Goal: Task Accomplishment & Management: Use online tool/utility

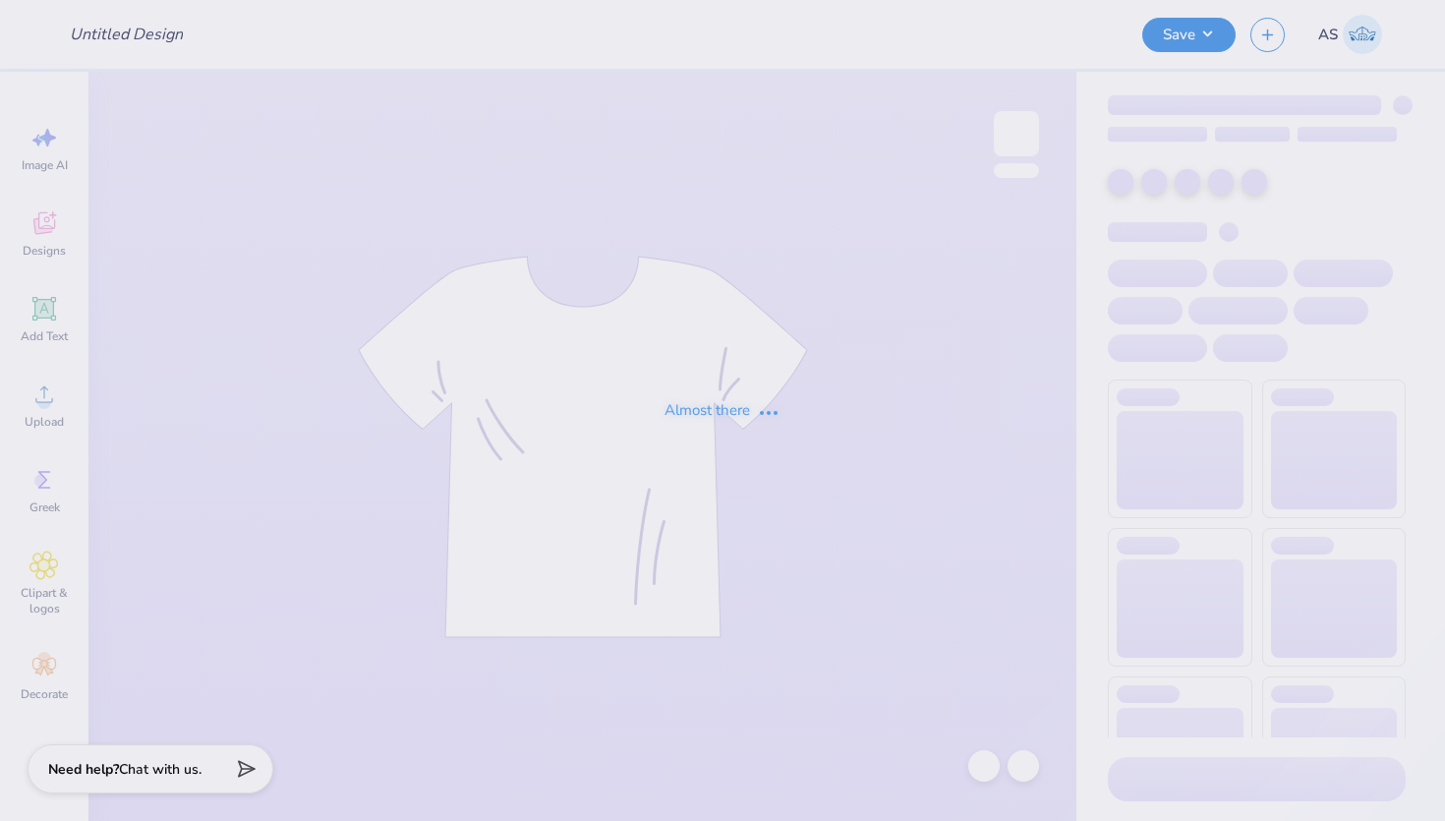
type input "[PERSON_NAME]"
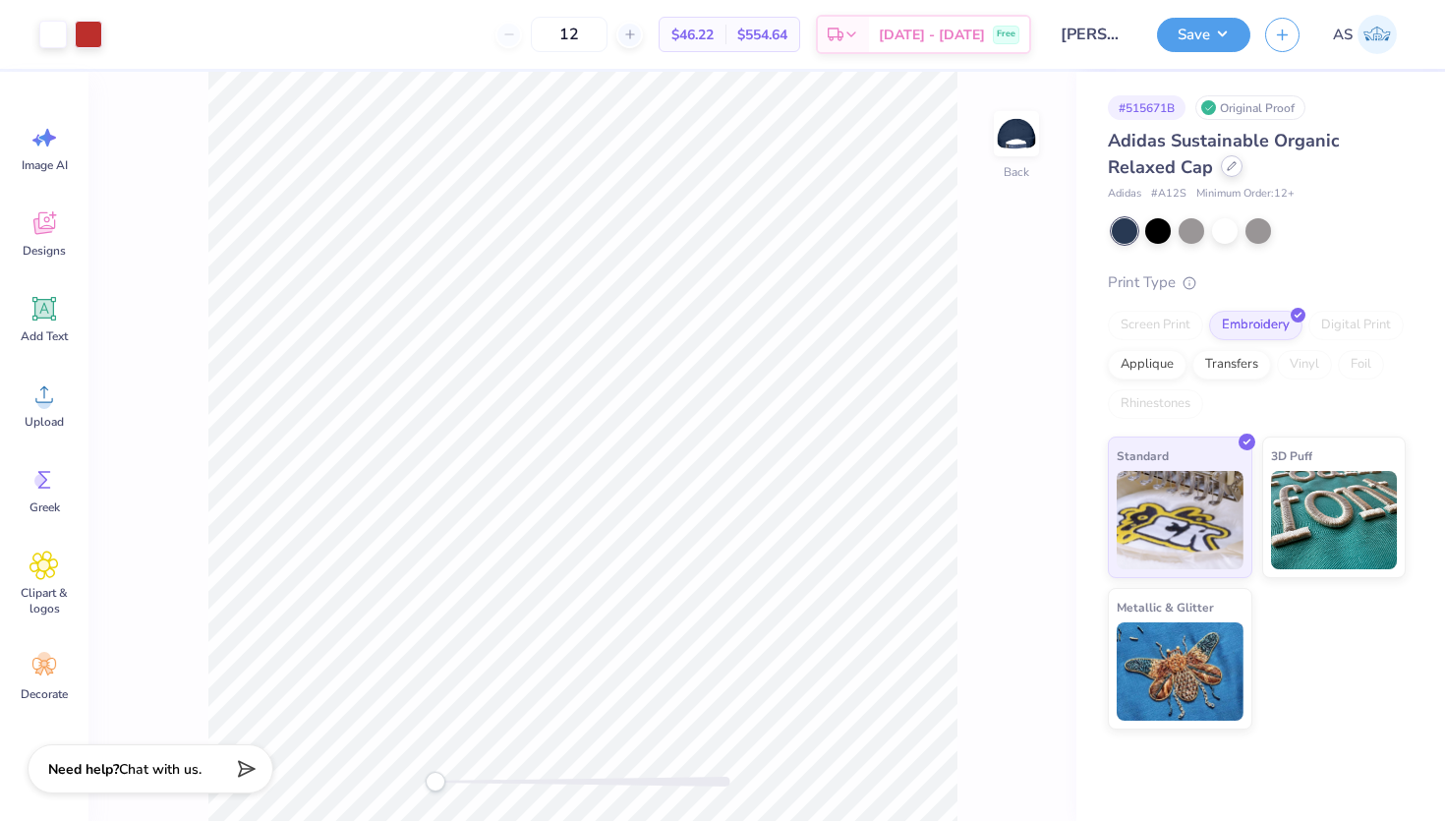
click at [1234, 170] on icon at bounding box center [1232, 166] width 10 height 10
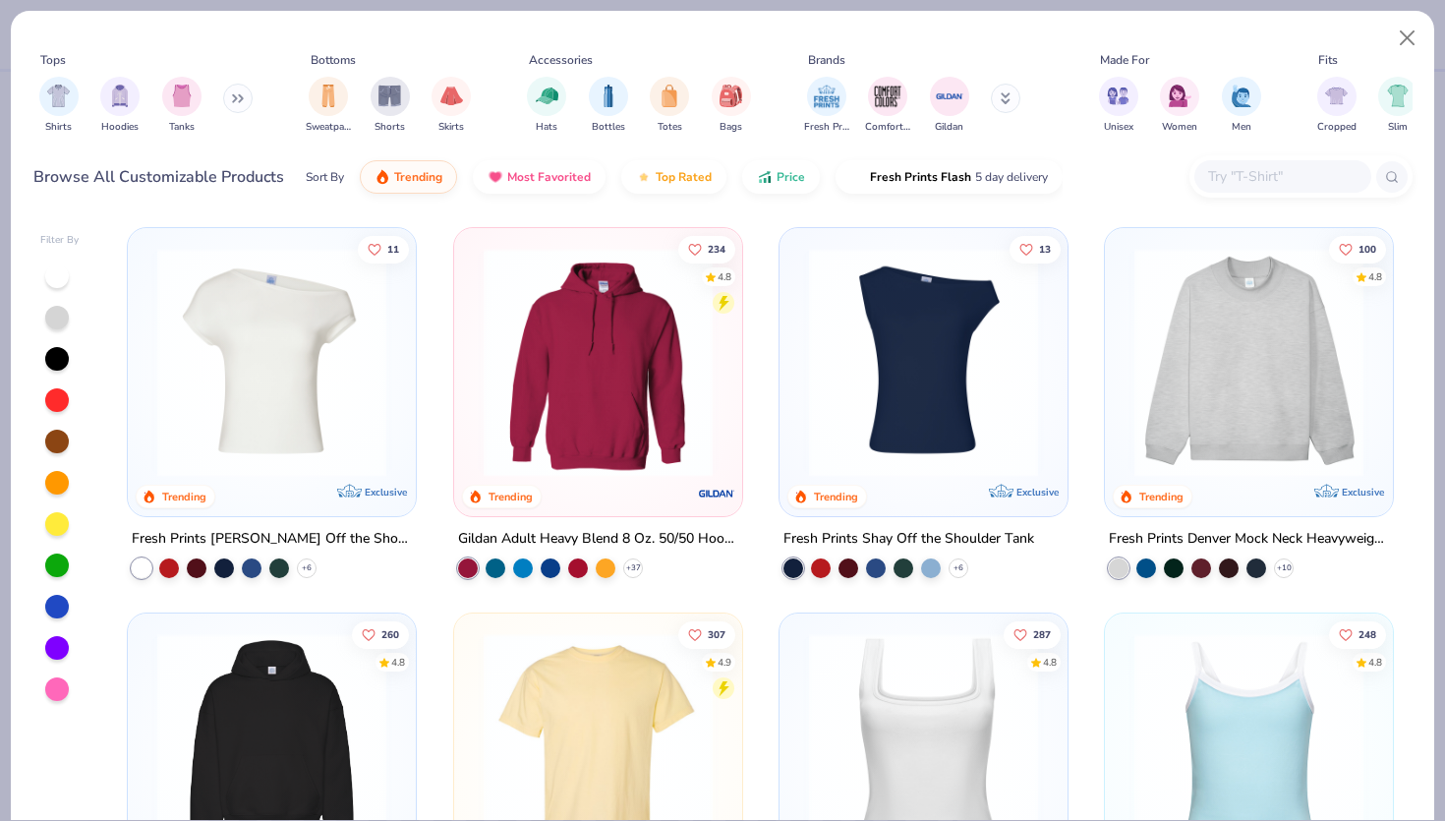
click at [1272, 186] on input "text" at bounding box center [1281, 176] width 151 height 23
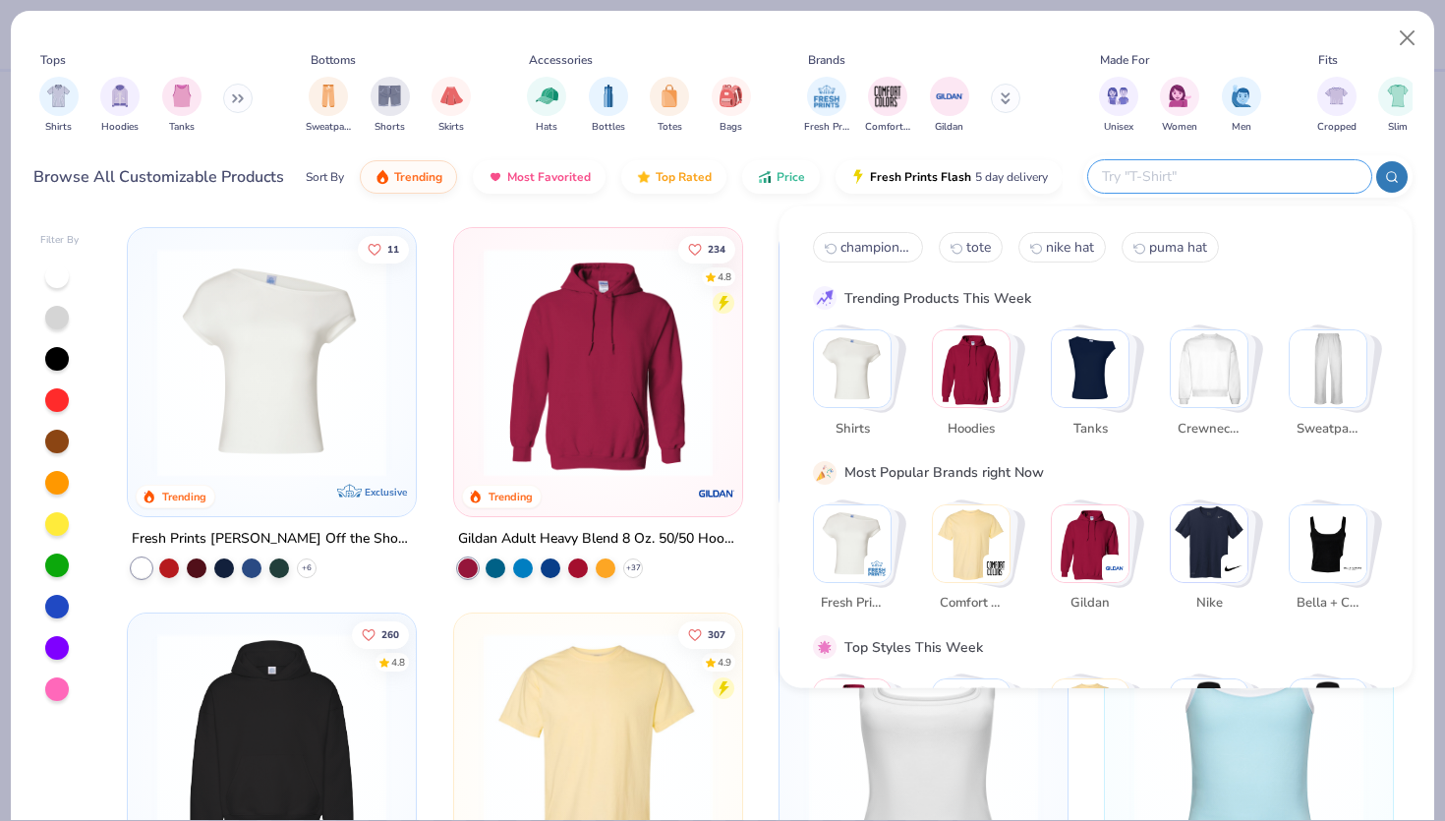
paste input "CT106687"
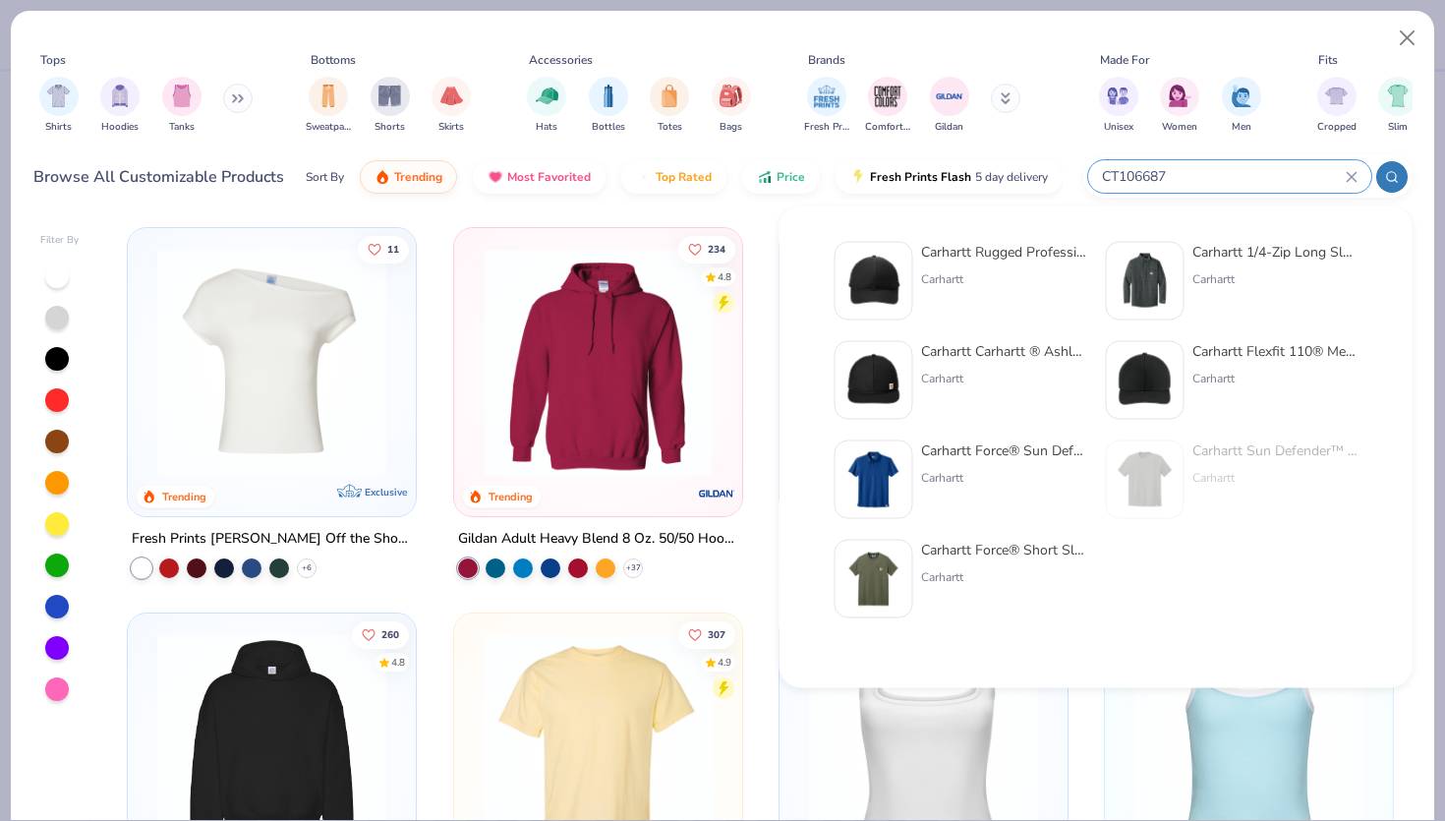
type input "CT106687"
click at [889, 266] on img at bounding box center [874, 281] width 61 height 61
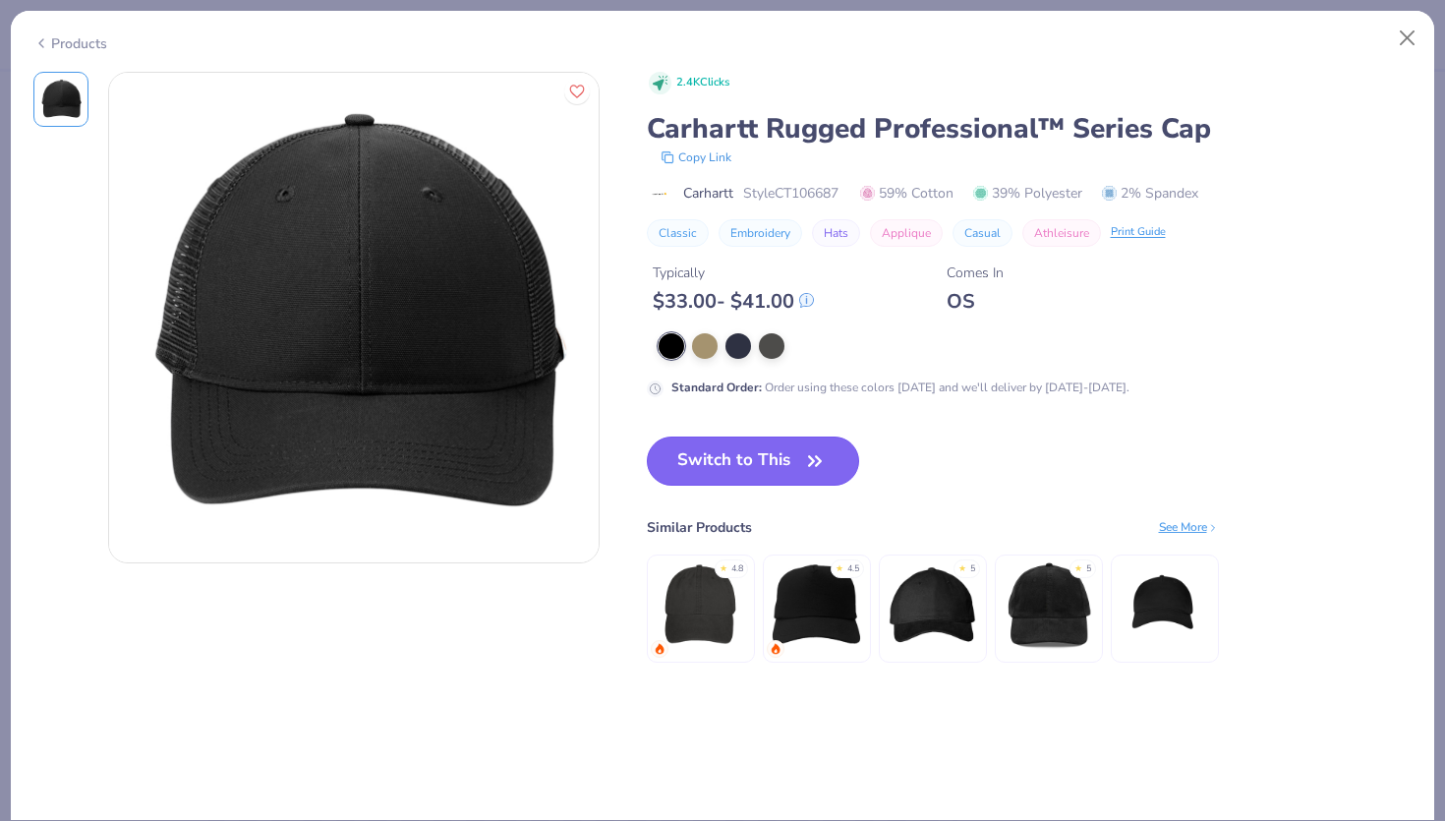
click at [791, 457] on button "Switch to This" at bounding box center [753, 461] width 213 height 49
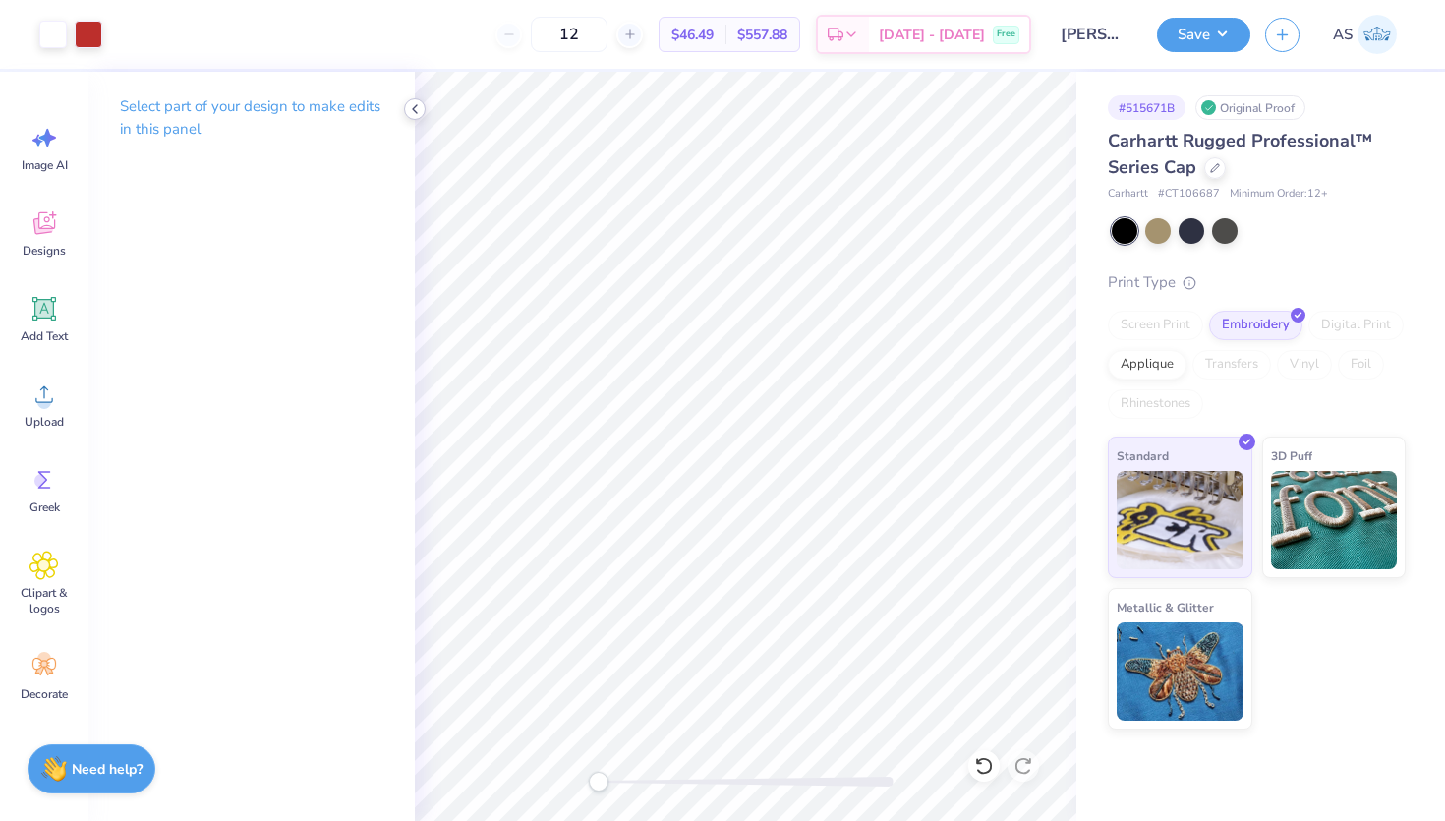
click at [414, 105] on icon at bounding box center [415, 109] width 16 height 16
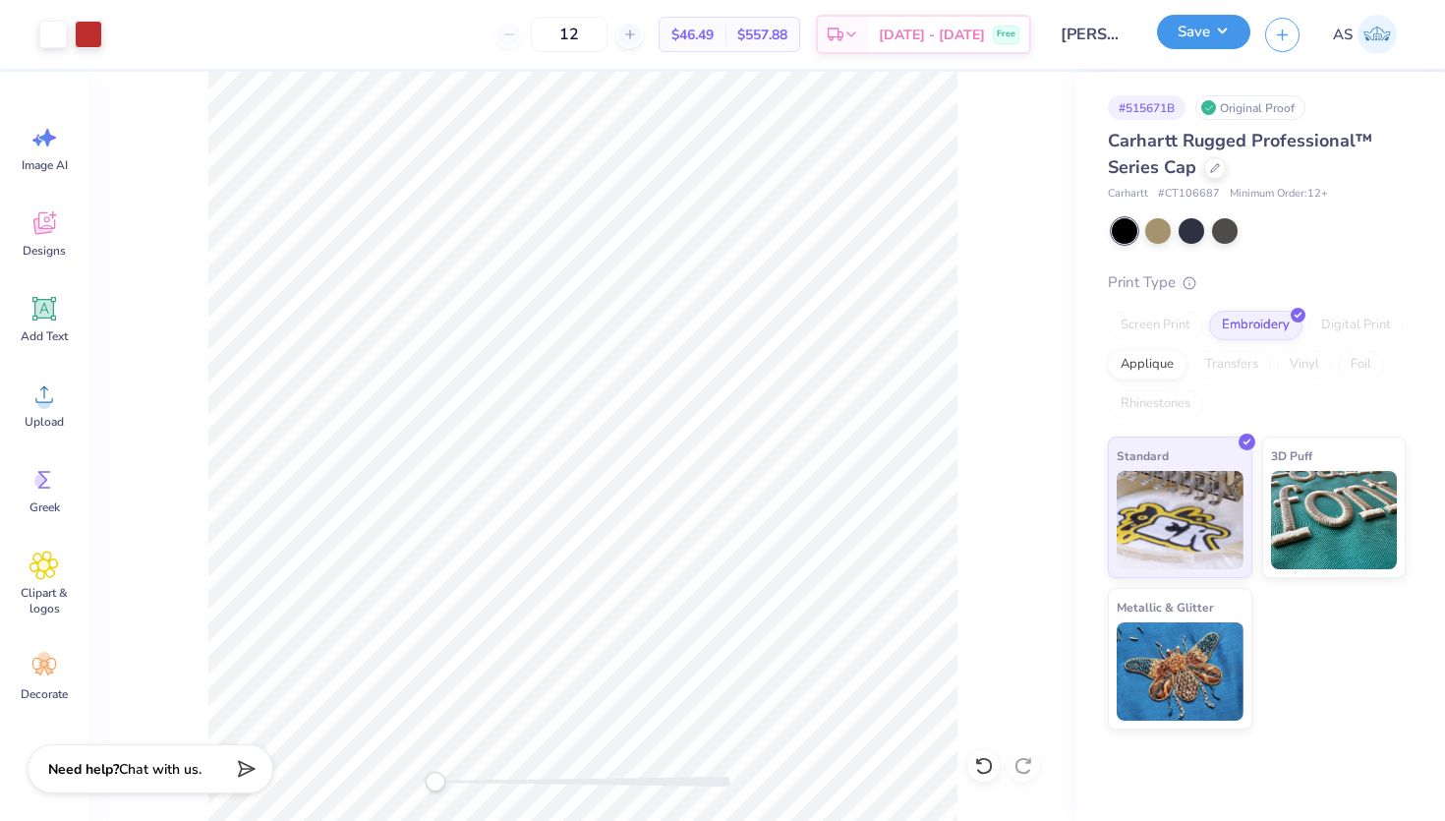
click at [1200, 33] on button "Save" at bounding box center [1203, 32] width 93 height 34
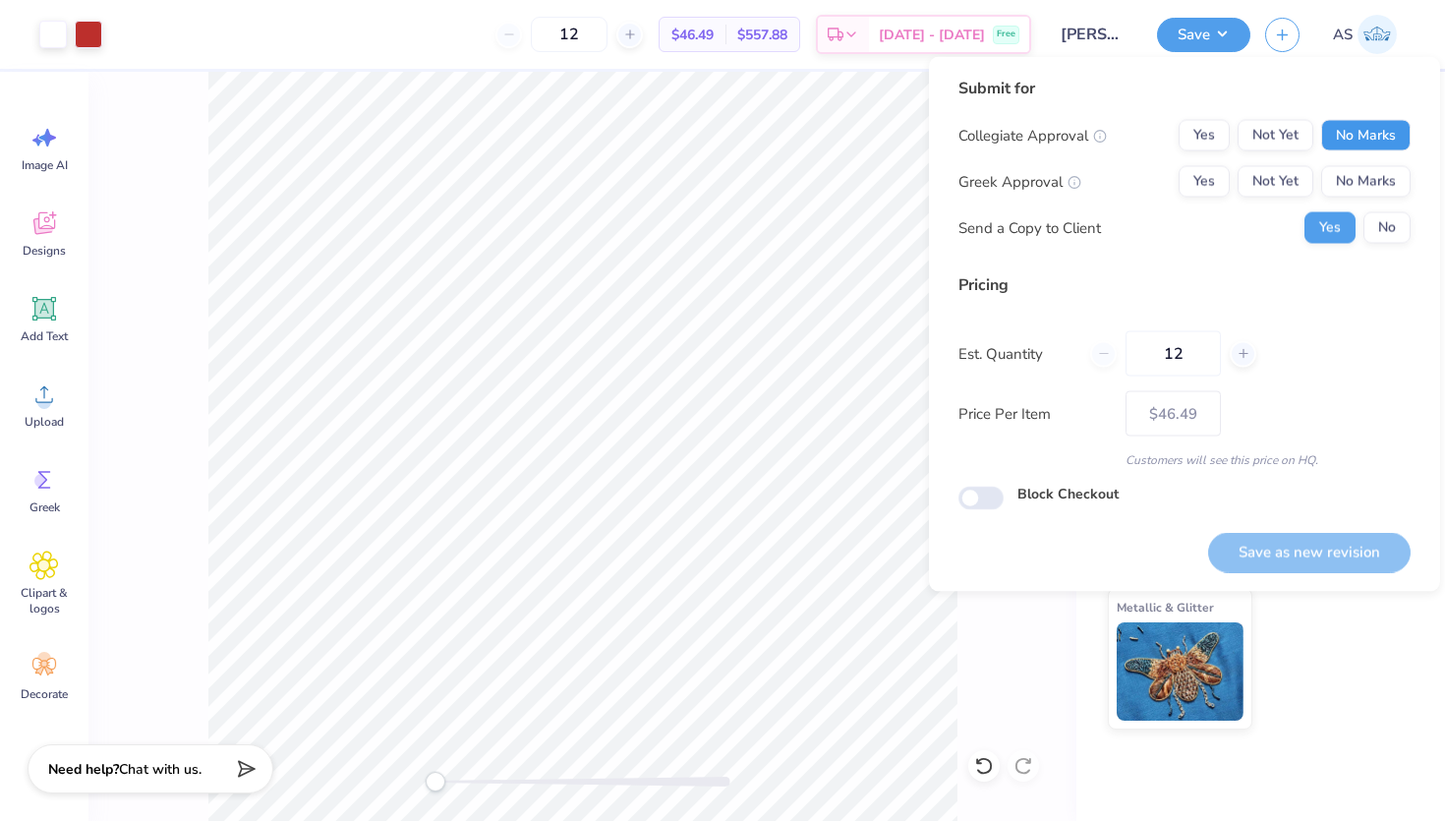
click at [1353, 132] on button "No Marks" at bounding box center [1366, 135] width 89 height 31
click at [1366, 186] on button "No Marks" at bounding box center [1366, 181] width 89 height 31
click at [1287, 554] on button "Save as new revision" at bounding box center [1309, 552] width 203 height 40
type input "$46.49"
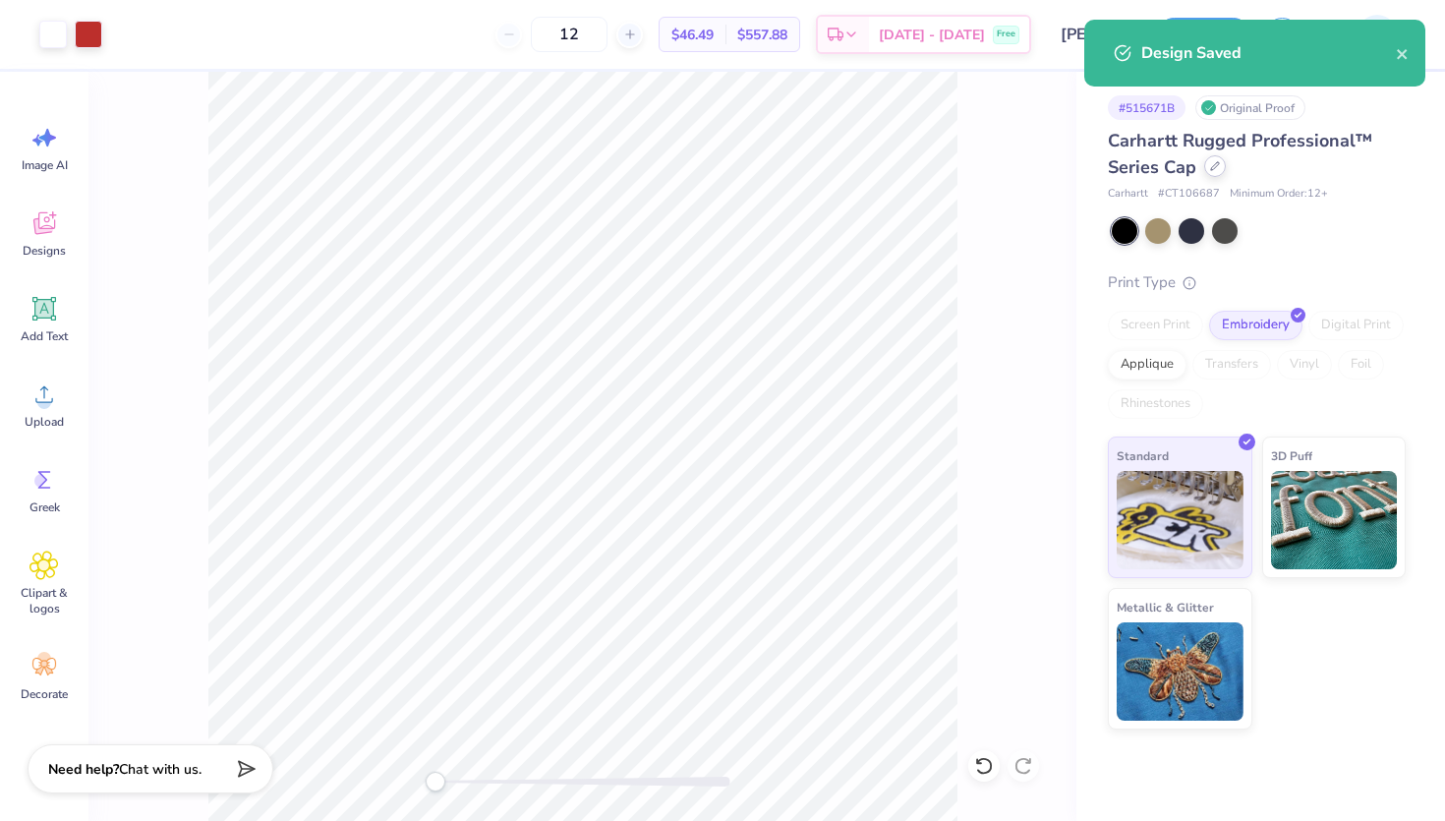
click at [1210, 170] on icon at bounding box center [1215, 166] width 10 height 10
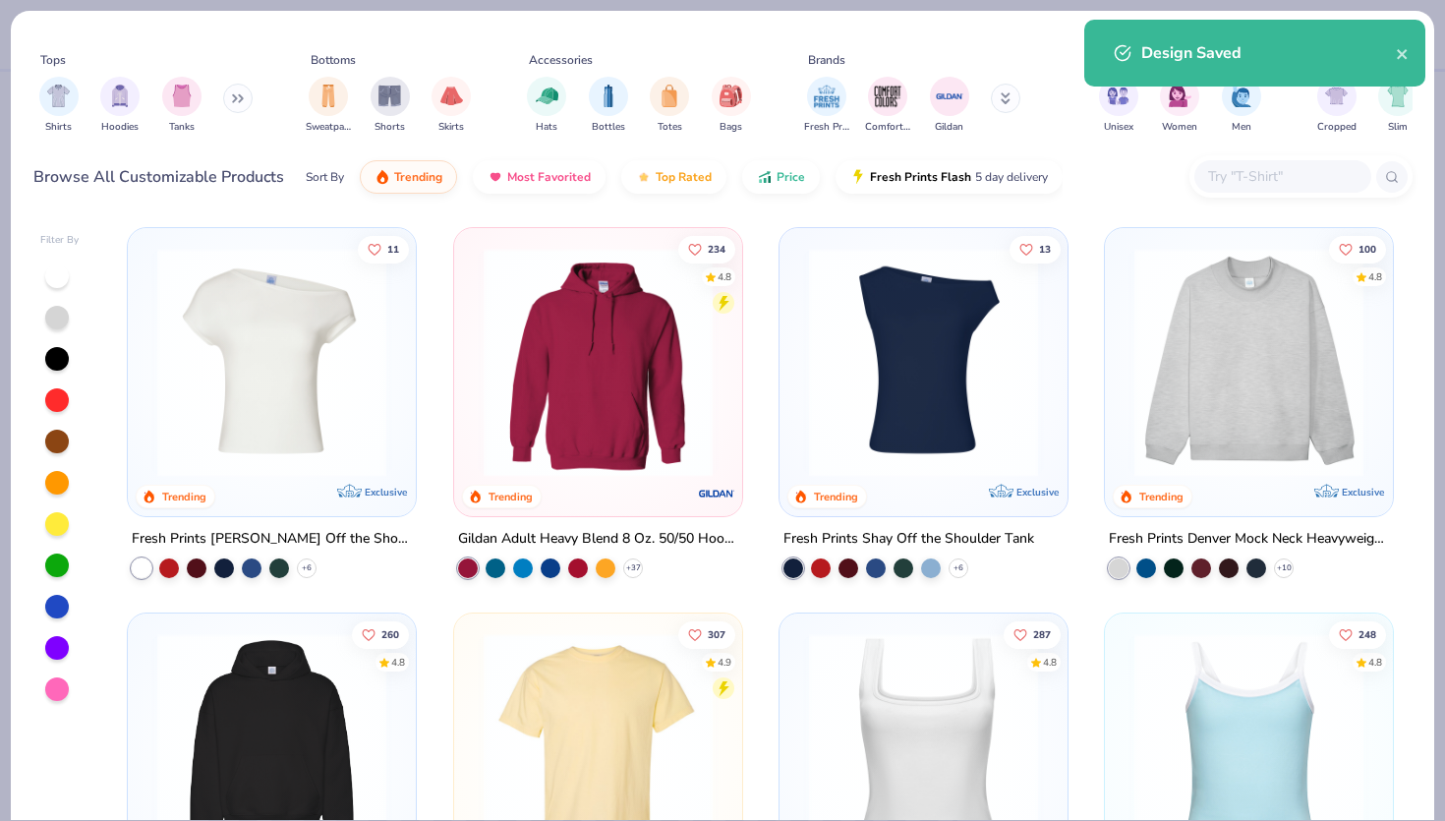
click at [1247, 173] on input "text" at bounding box center [1281, 176] width 151 height 23
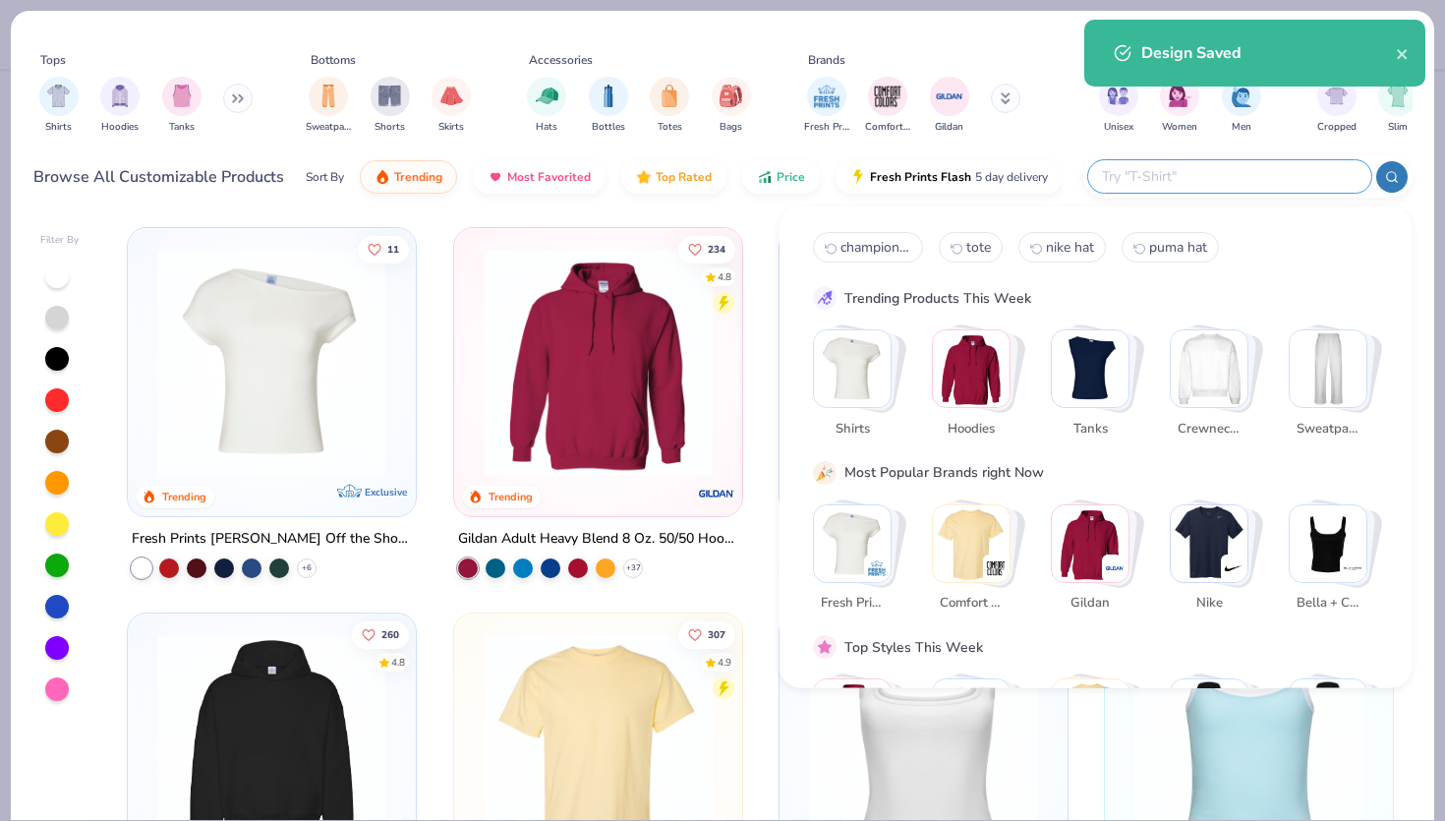
paste input "2202441-OLI-OSFM"
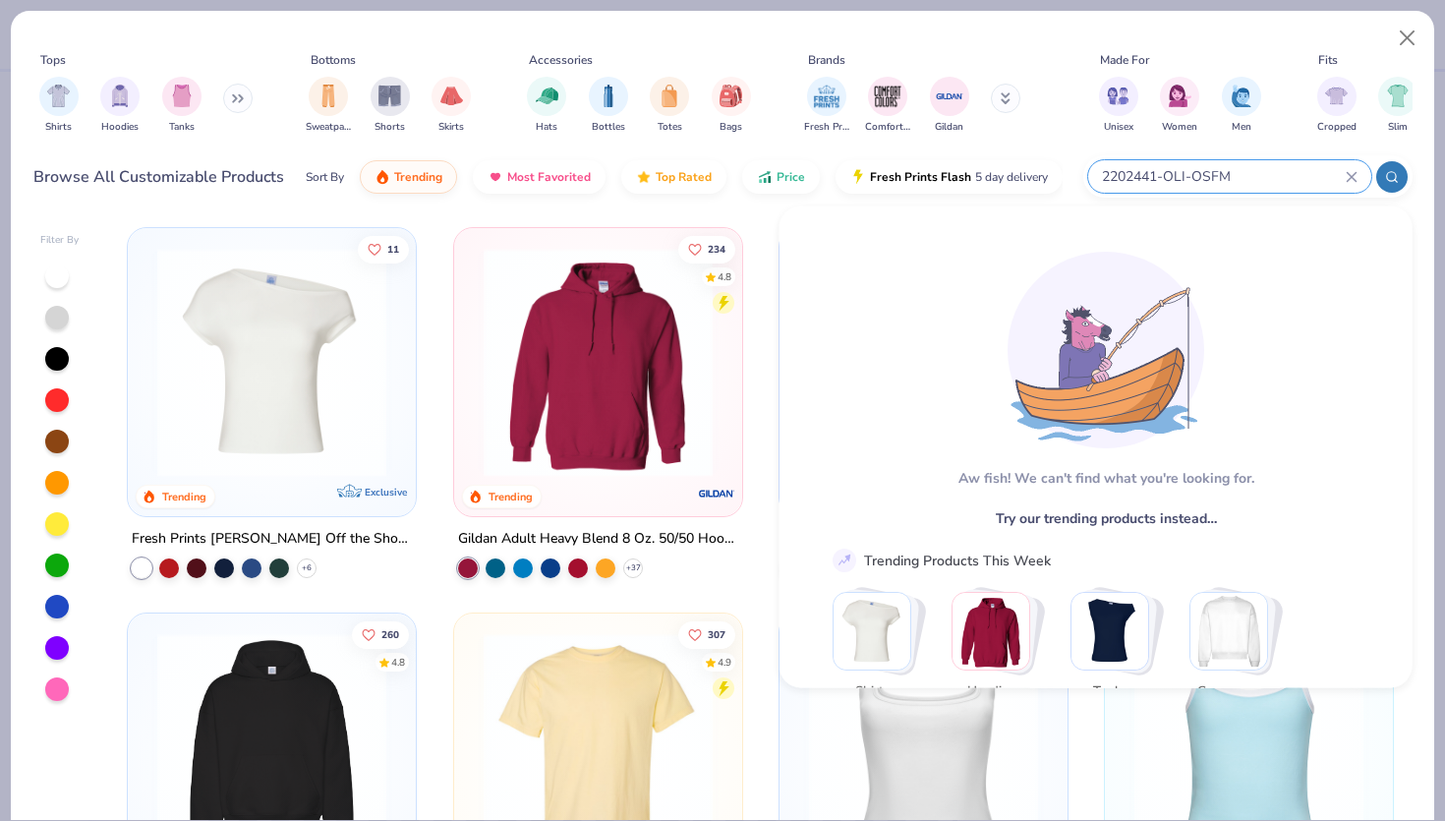
type input "2202441-OLI-OSFM"
click at [1291, 171] on input "2202441-OLI-OSFM" at bounding box center [1223, 176] width 246 height 23
click at [1350, 180] on icon at bounding box center [1352, 177] width 12 height 12
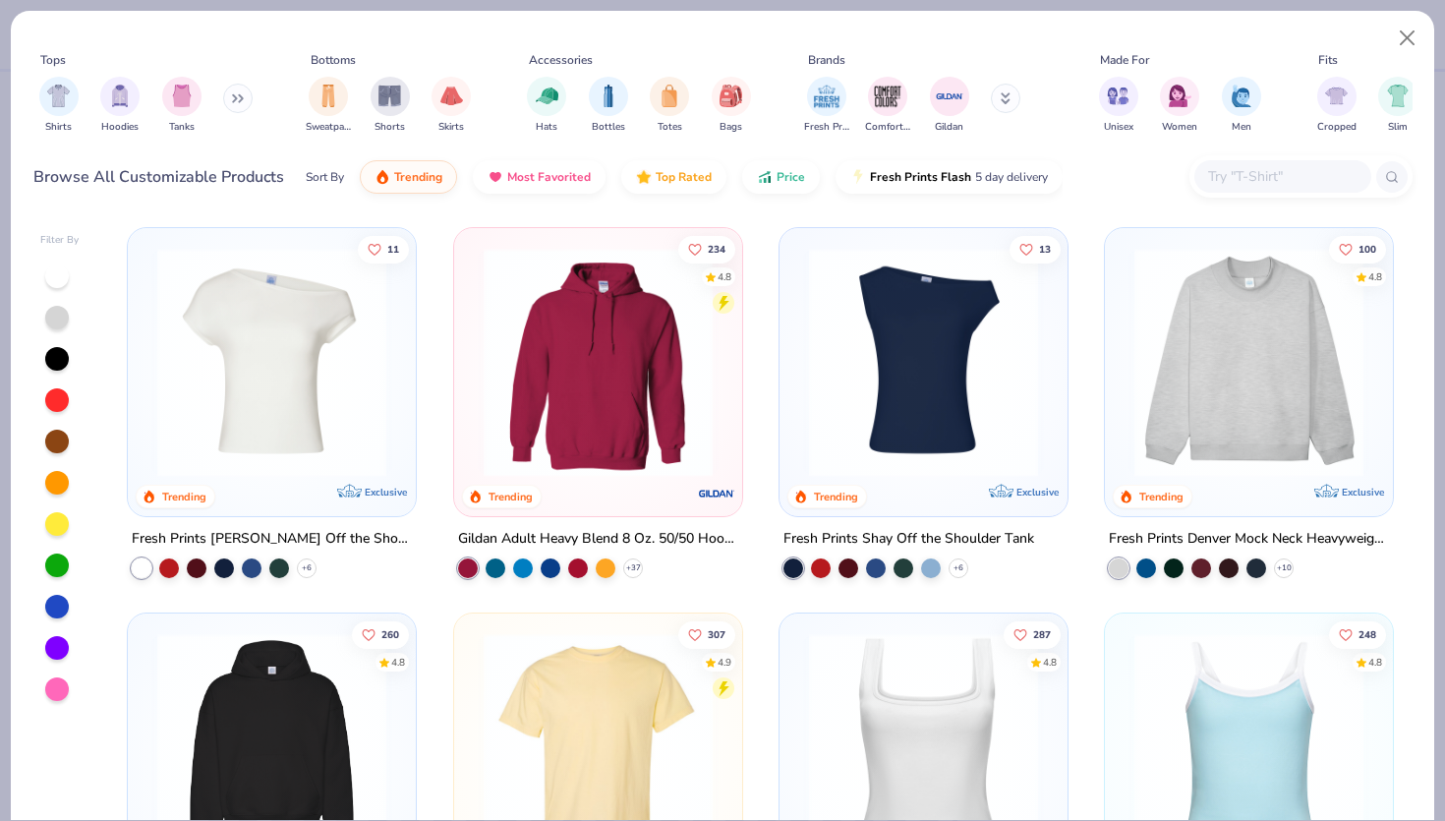
click at [1278, 188] on div at bounding box center [1283, 176] width 177 height 32
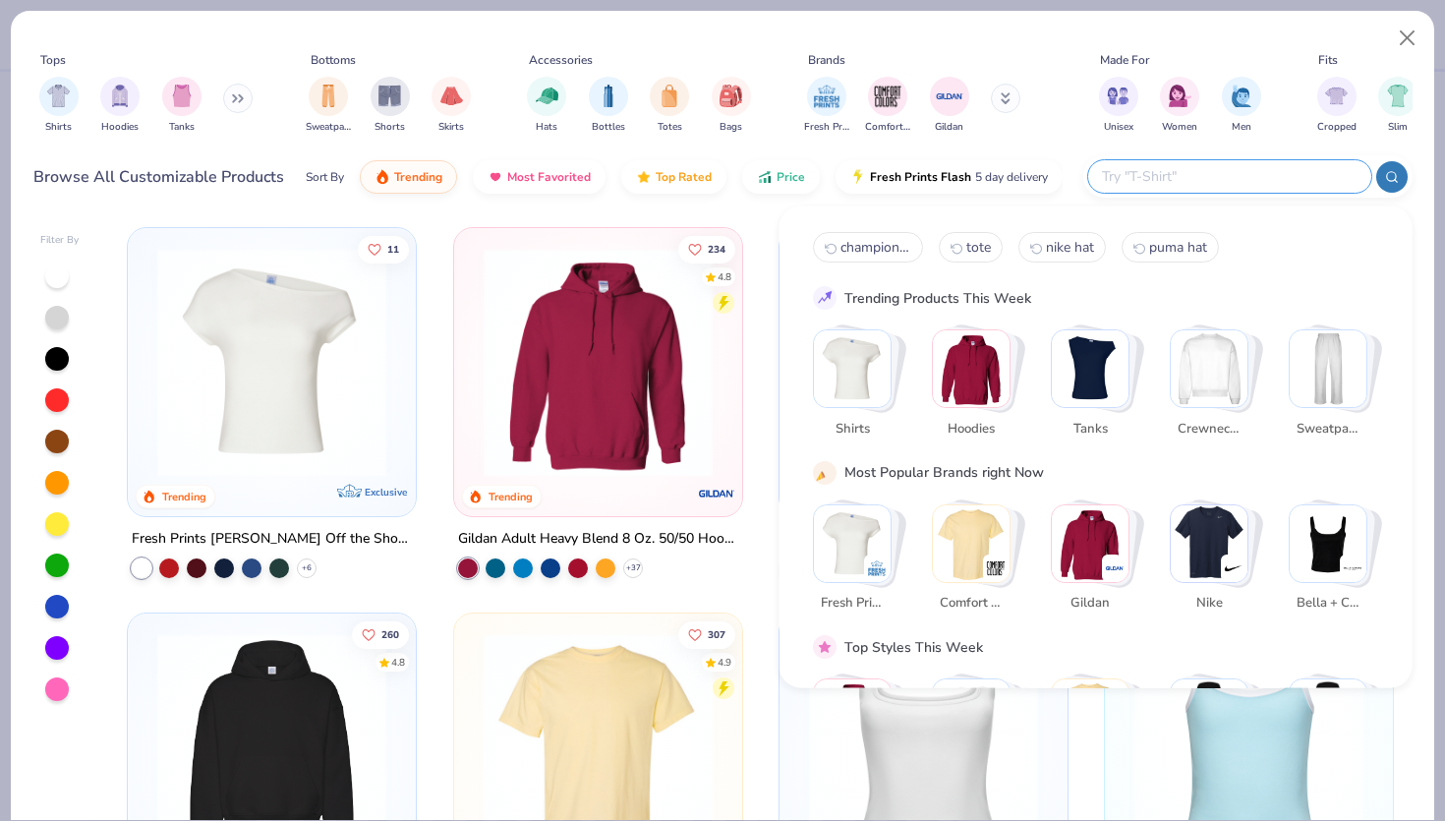
paste input "Coal Headwear"
type input "Coal Headwear"
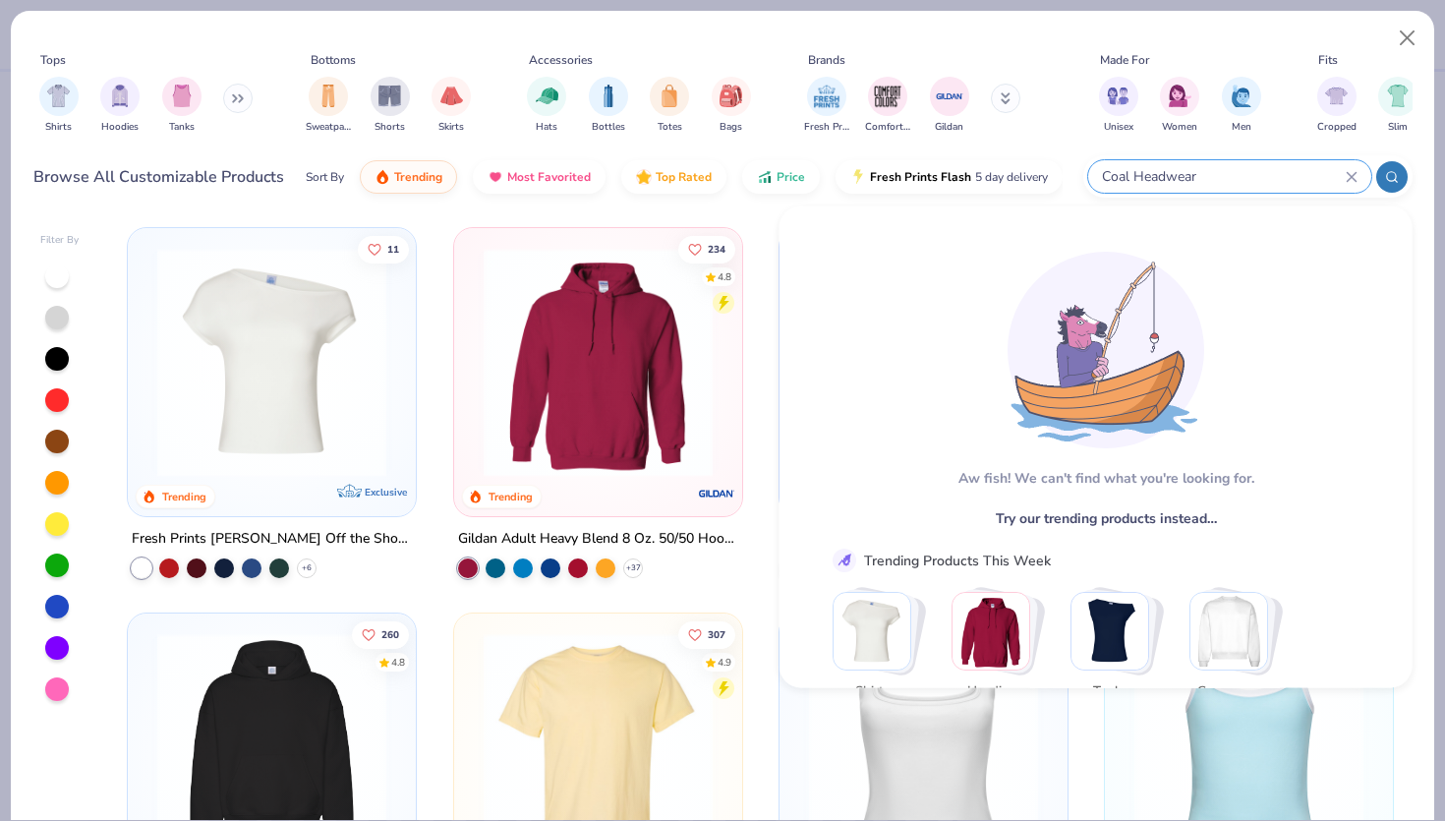
click at [1347, 179] on icon at bounding box center [1351, 176] width 9 height 9
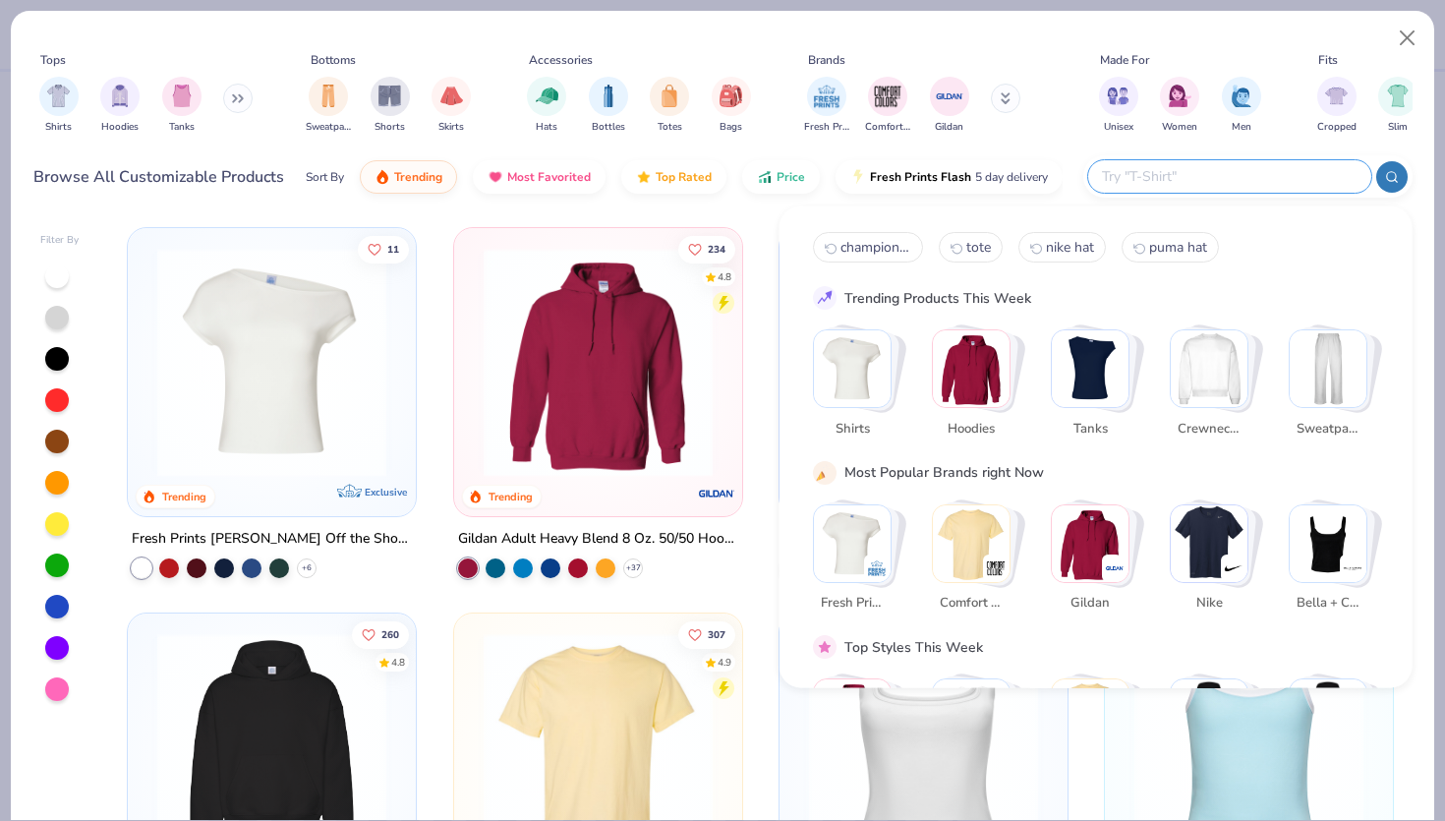
click at [1110, 183] on input "text" at bounding box center [1229, 176] width 258 height 23
paste input "CJ7082"
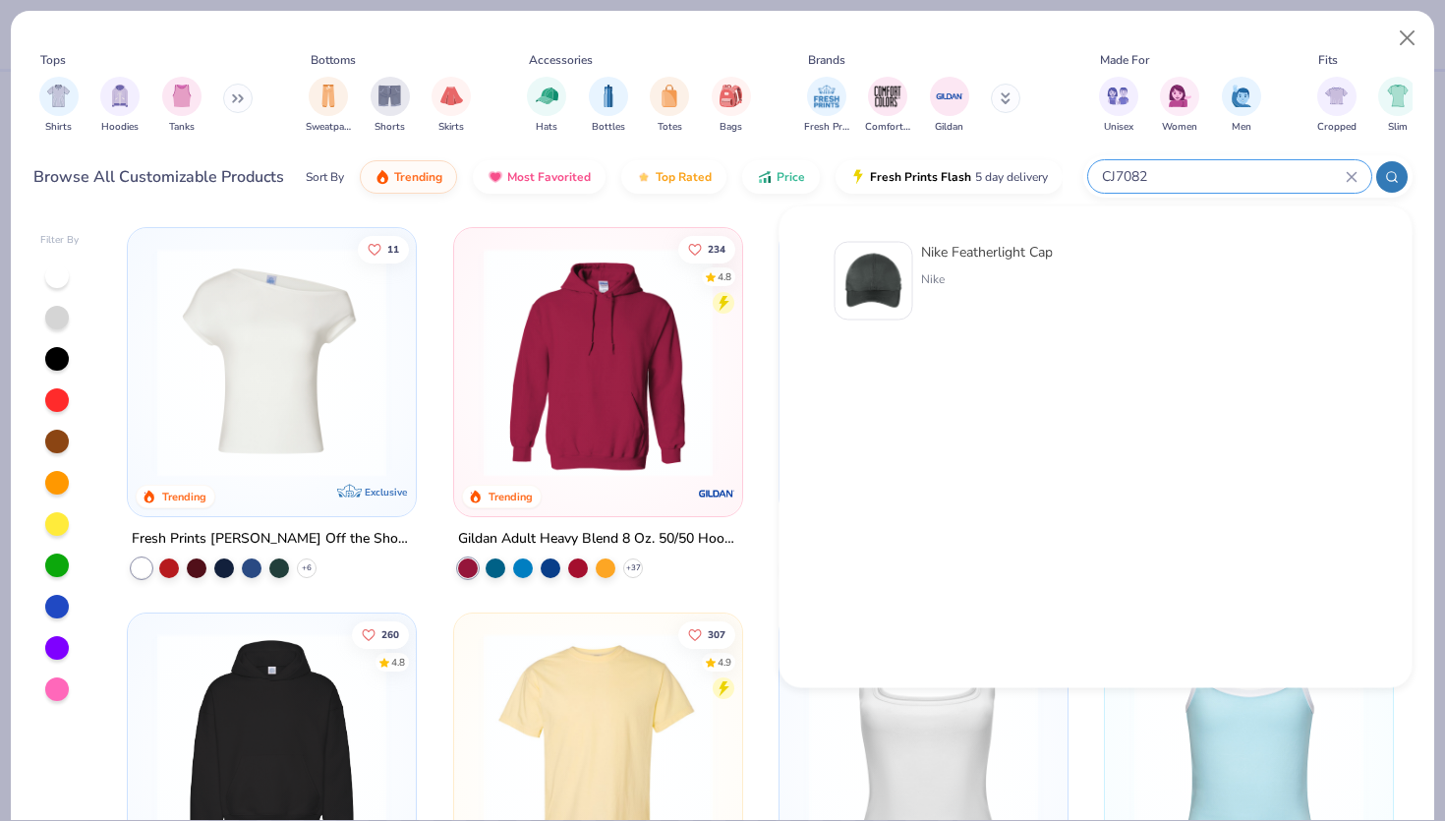
type input "CJ7082"
click at [894, 296] on img at bounding box center [874, 281] width 61 height 61
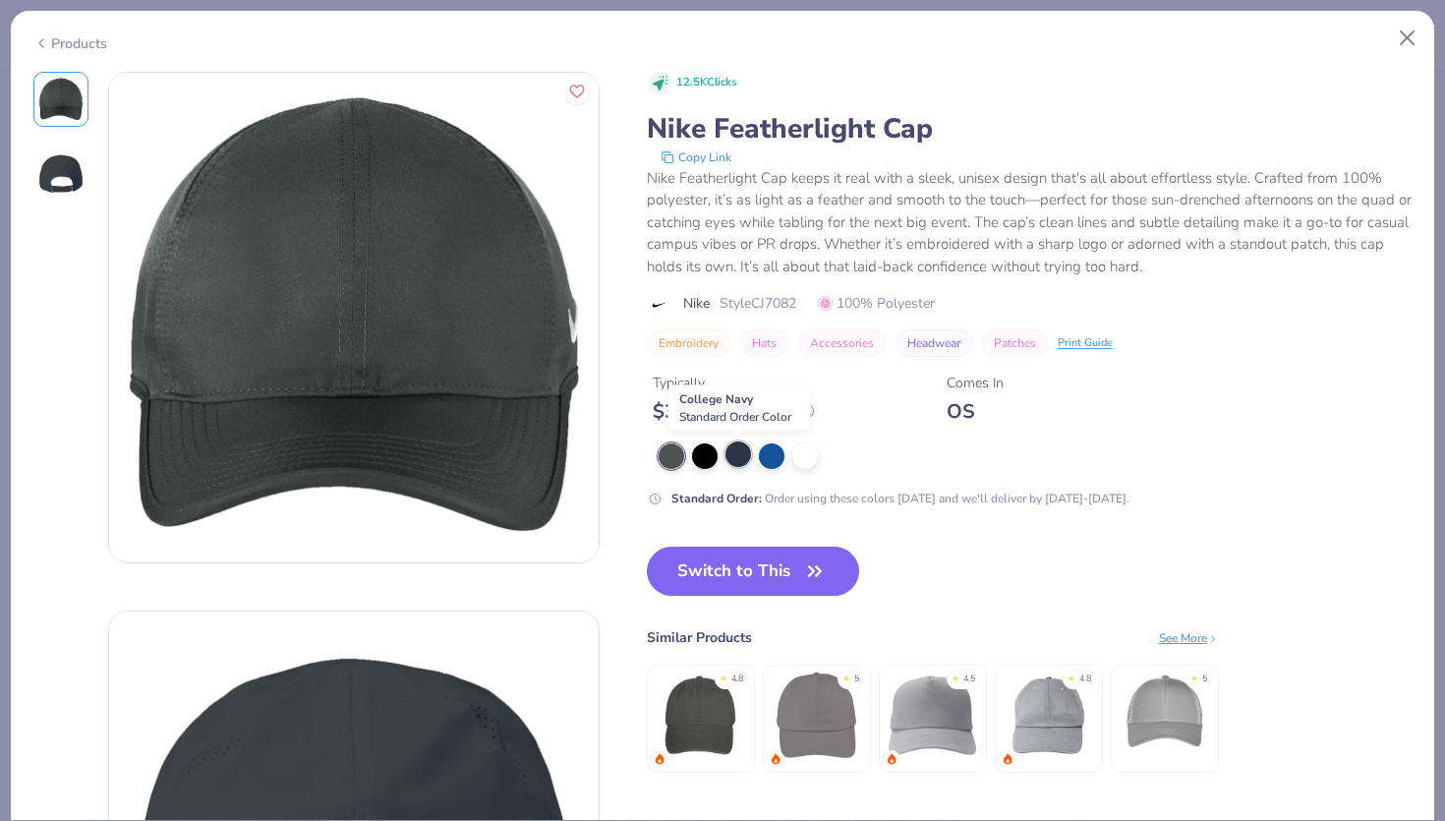
click at [740, 449] on div at bounding box center [739, 454] width 26 height 26
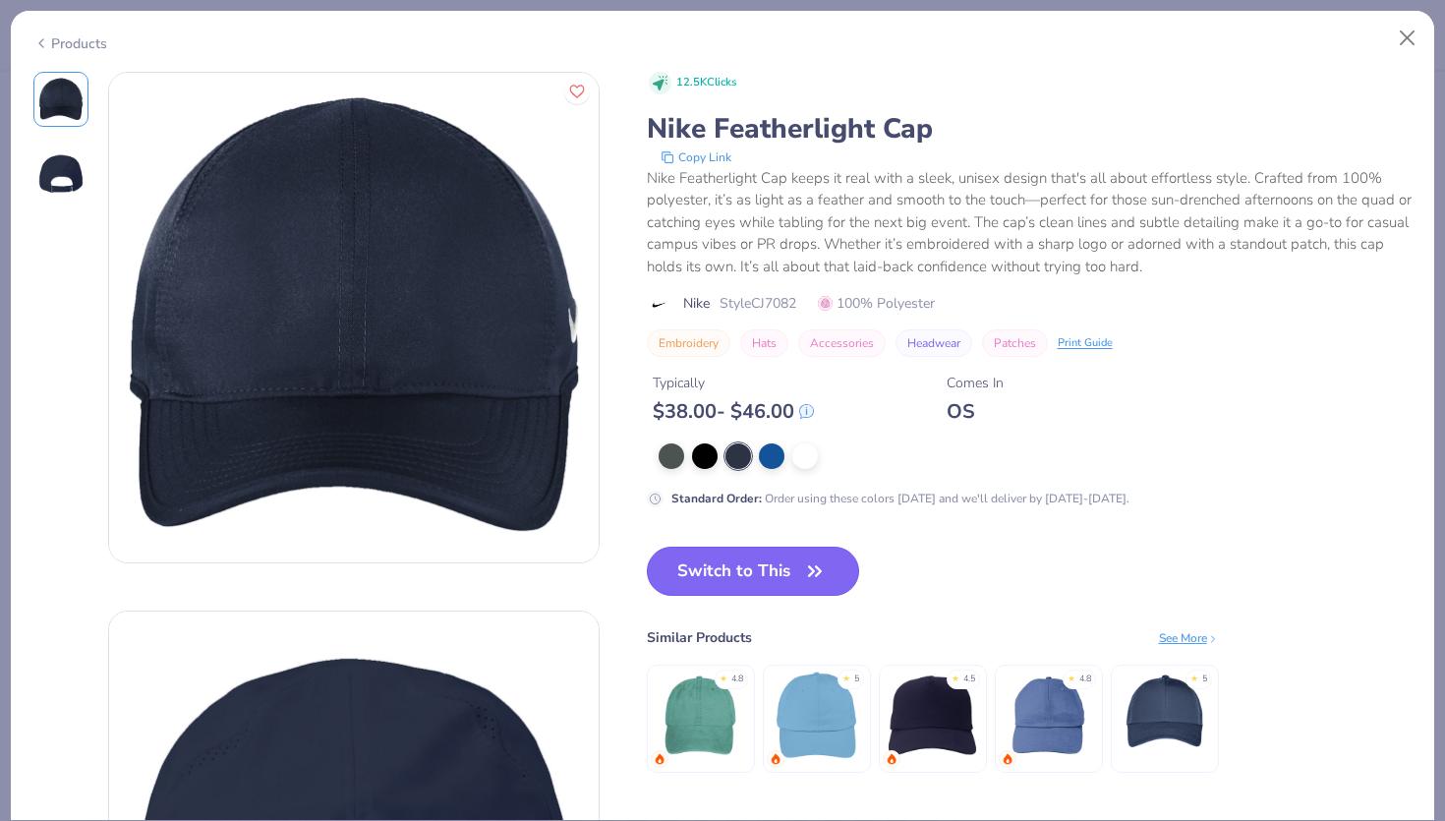
click at [744, 570] on button "Switch to This" at bounding box center [753, 571] width 213 height 49
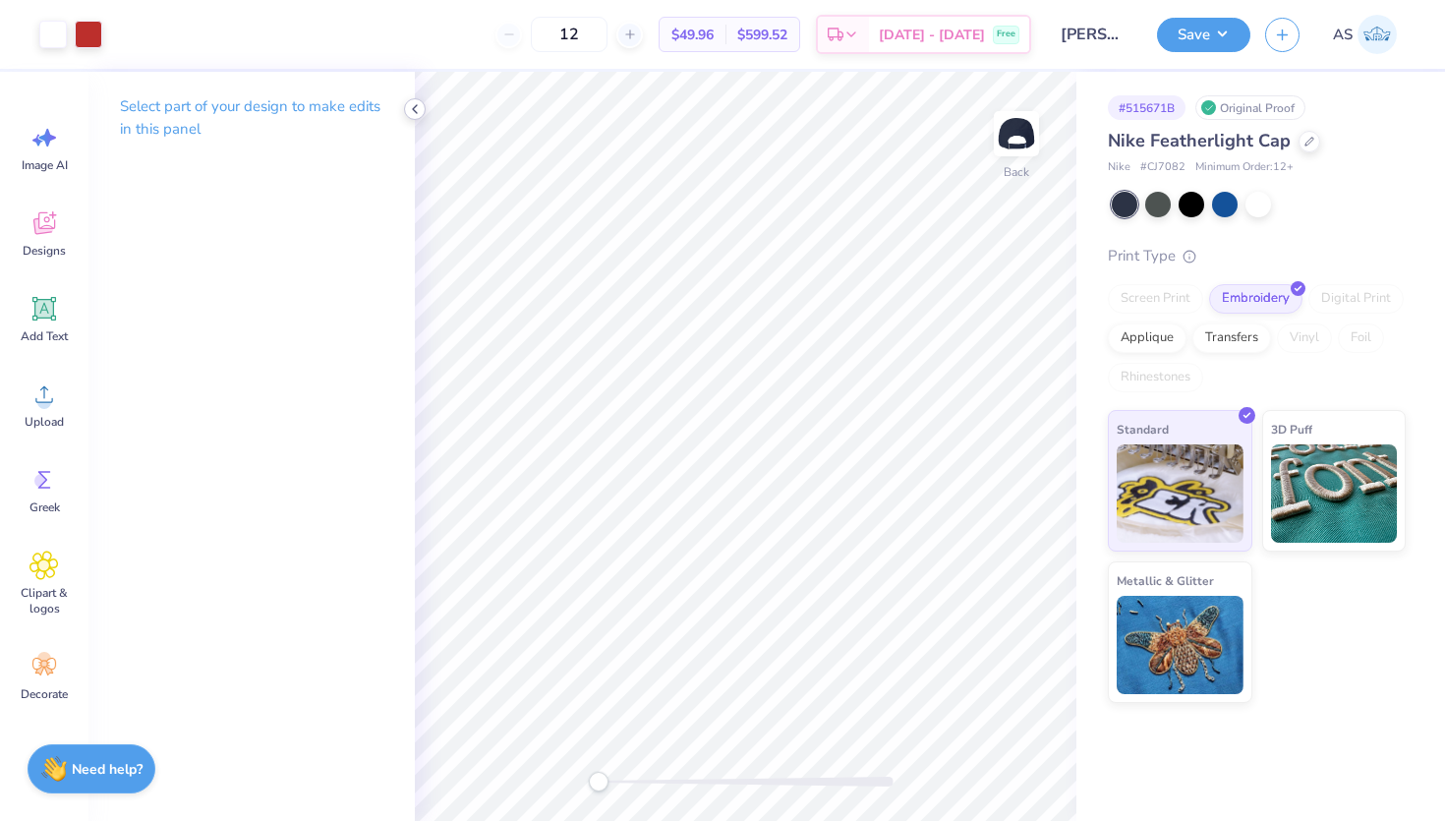
click at [414, 112] on icon at bounding box center [415, 109] width 16 height 16
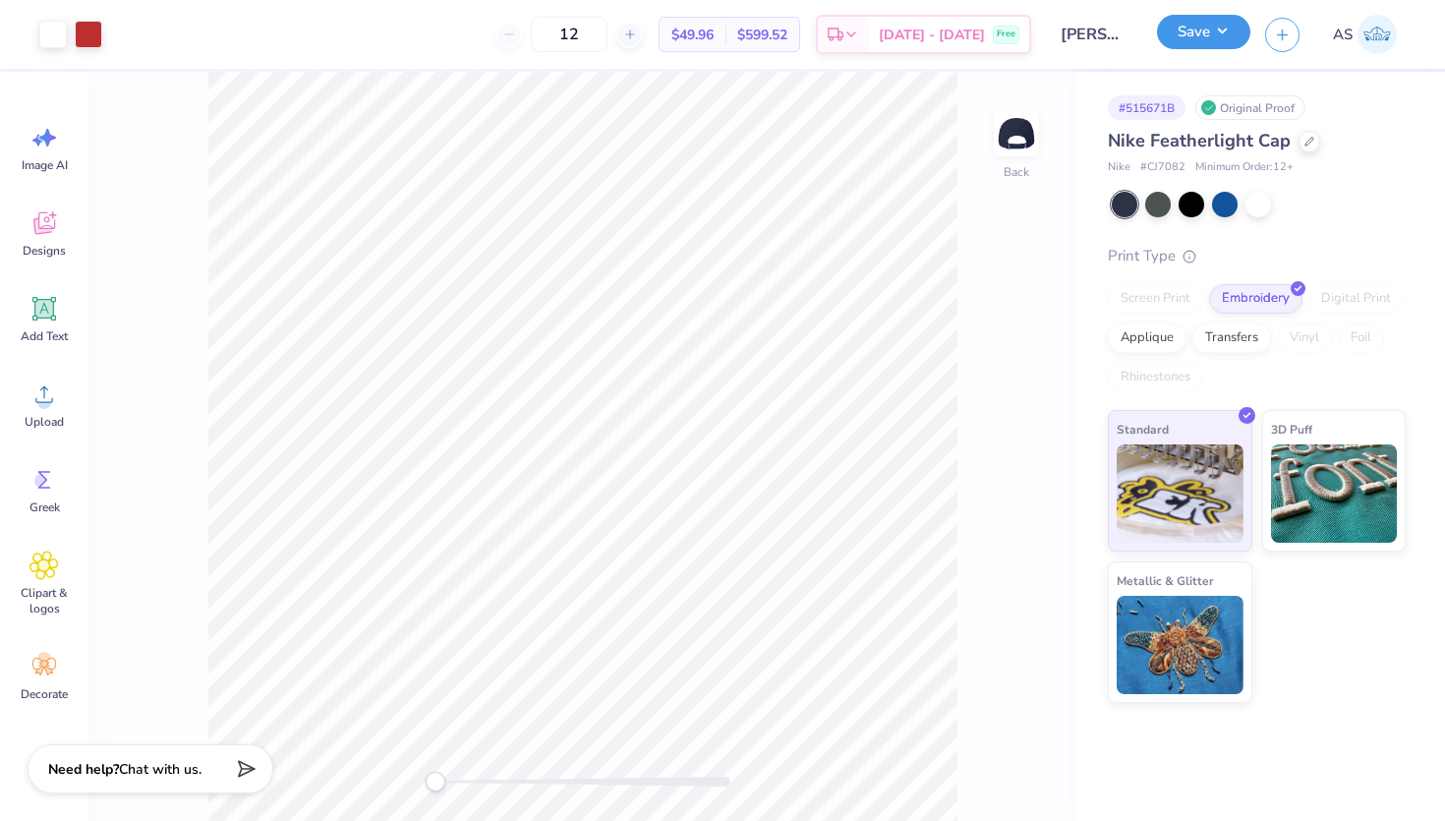
click at [1192, 23] on button "Save" at bounding box center [1203, 32] width 93 height 34
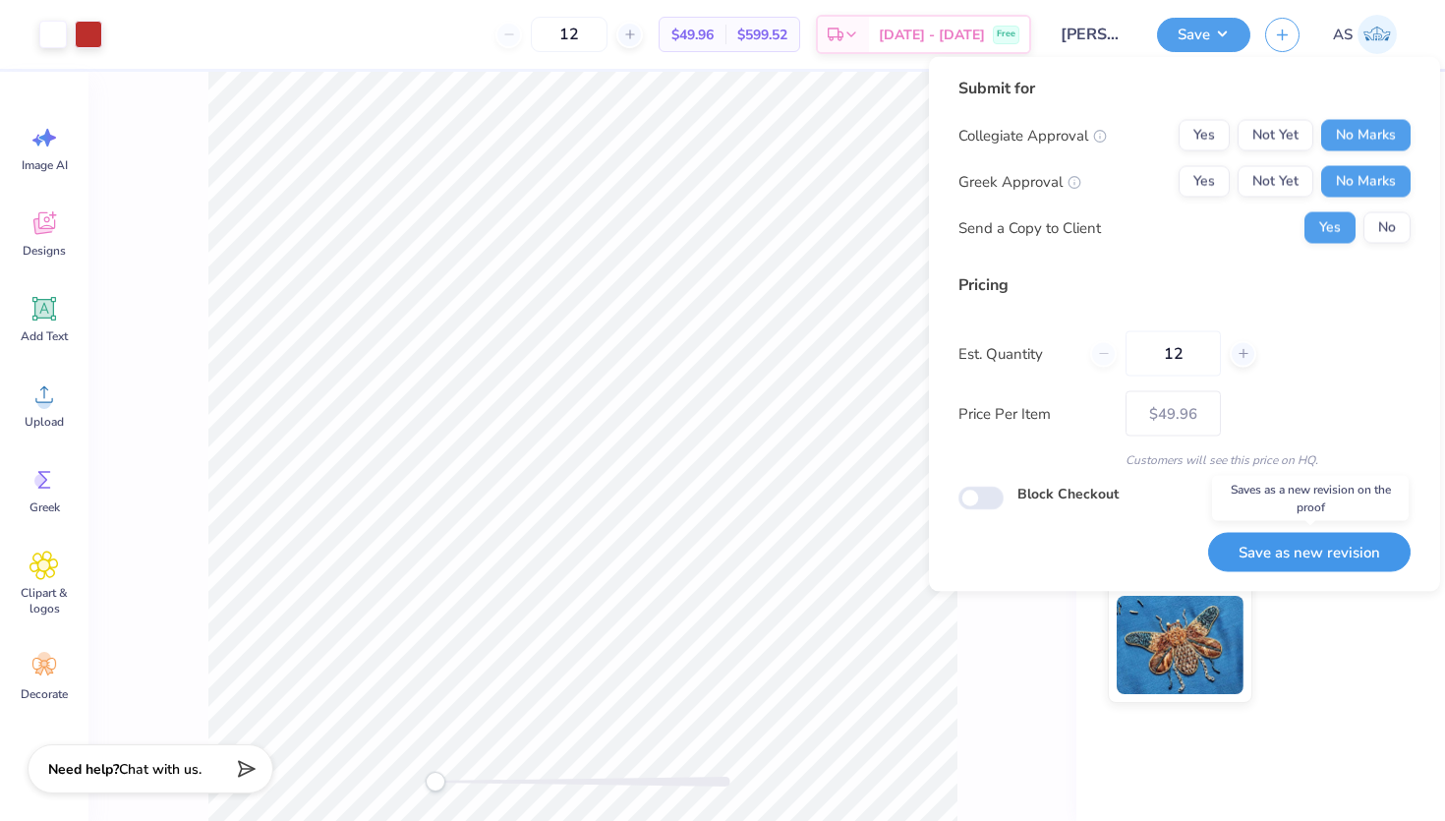
click at [1293, 561] on button "Save as new revision" at bounding box center [1309, 552] width 203 height 40
type input "$49.96"
